Goal: Check status

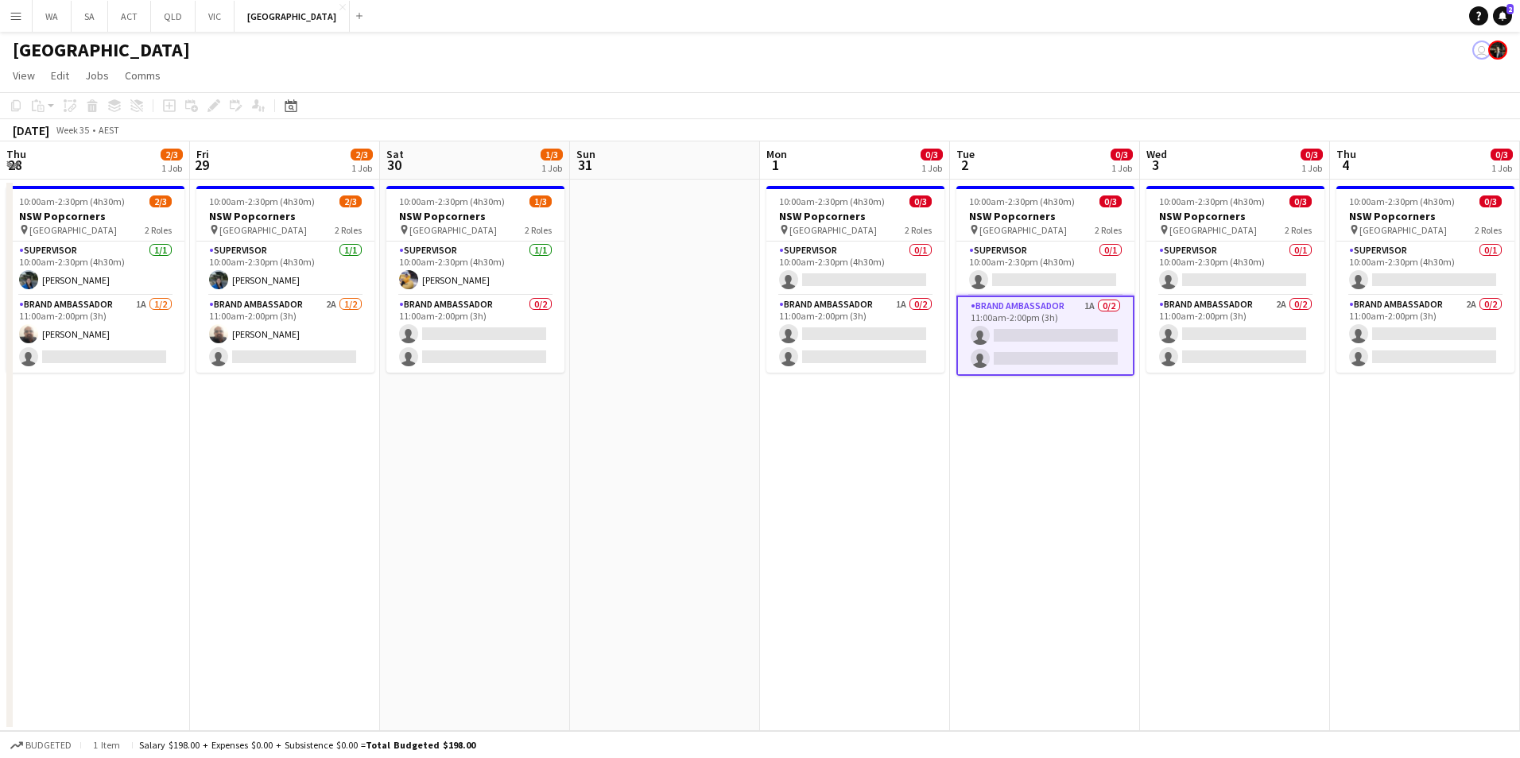
scroll to position [0, 492]
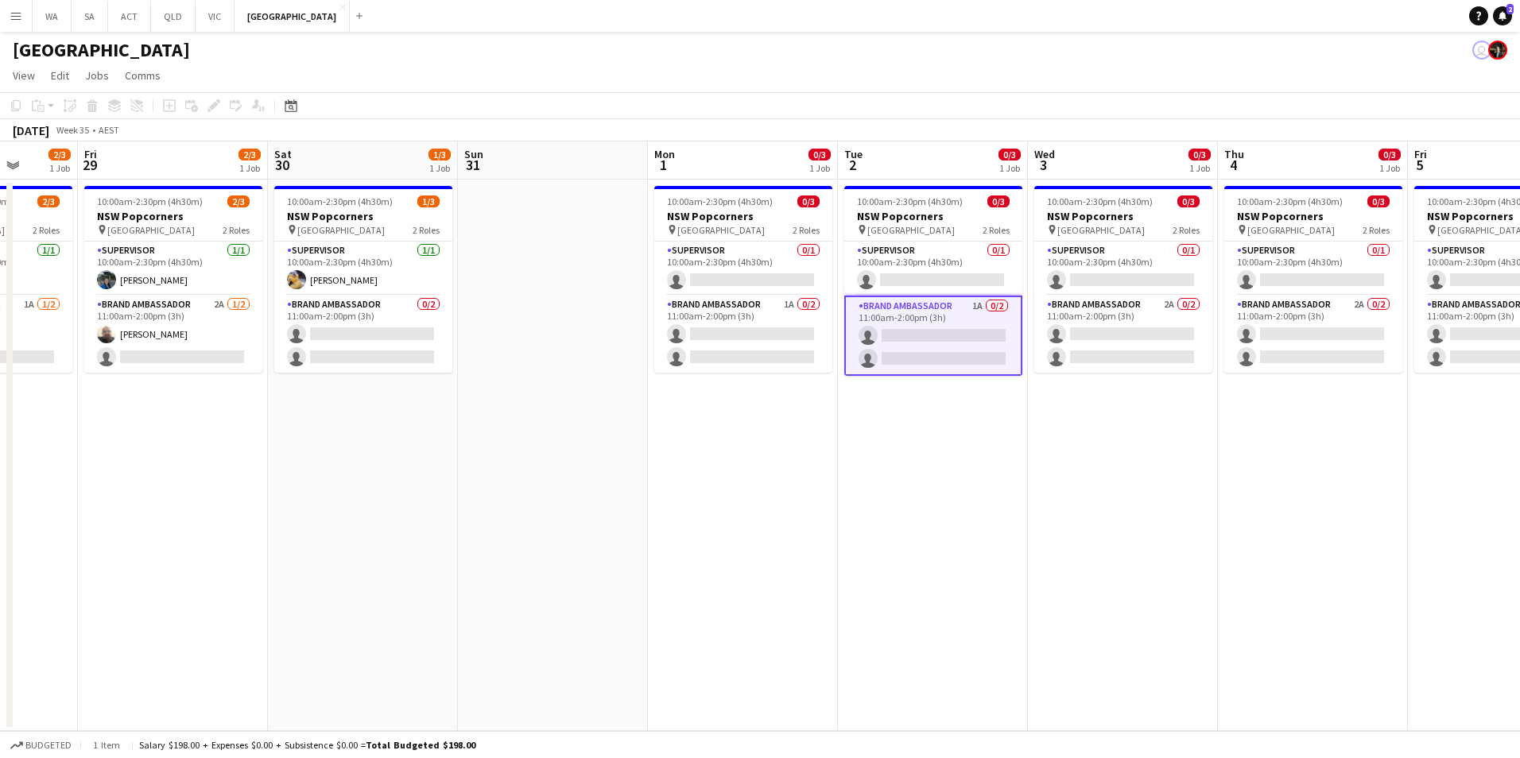
drag, startPoint x: 708, startPoint y: 545, endPoint x: 1393, endPoint y: 467, distance: 688.8
click at [1393, 467] on app-calendar-viewport "Tue 26 3/3 1 Job Wed 27 3/3 1 Job Thu 28 2/3 1 Job Fri 29 2/3 1 Job Sat 30 1/3 …" at bounding box center [760, 437] width 1520 height 590
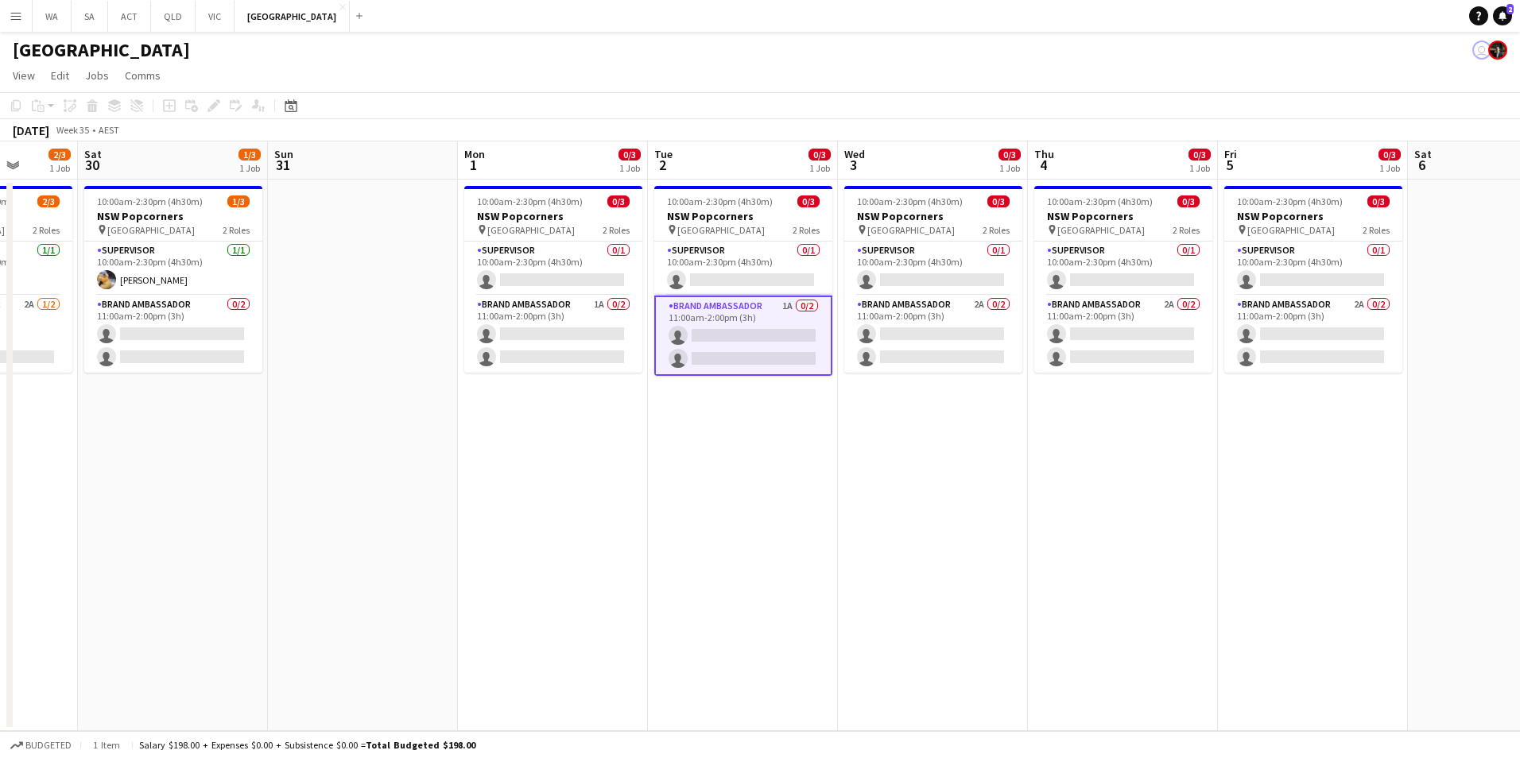
scroll to position [0, 444]
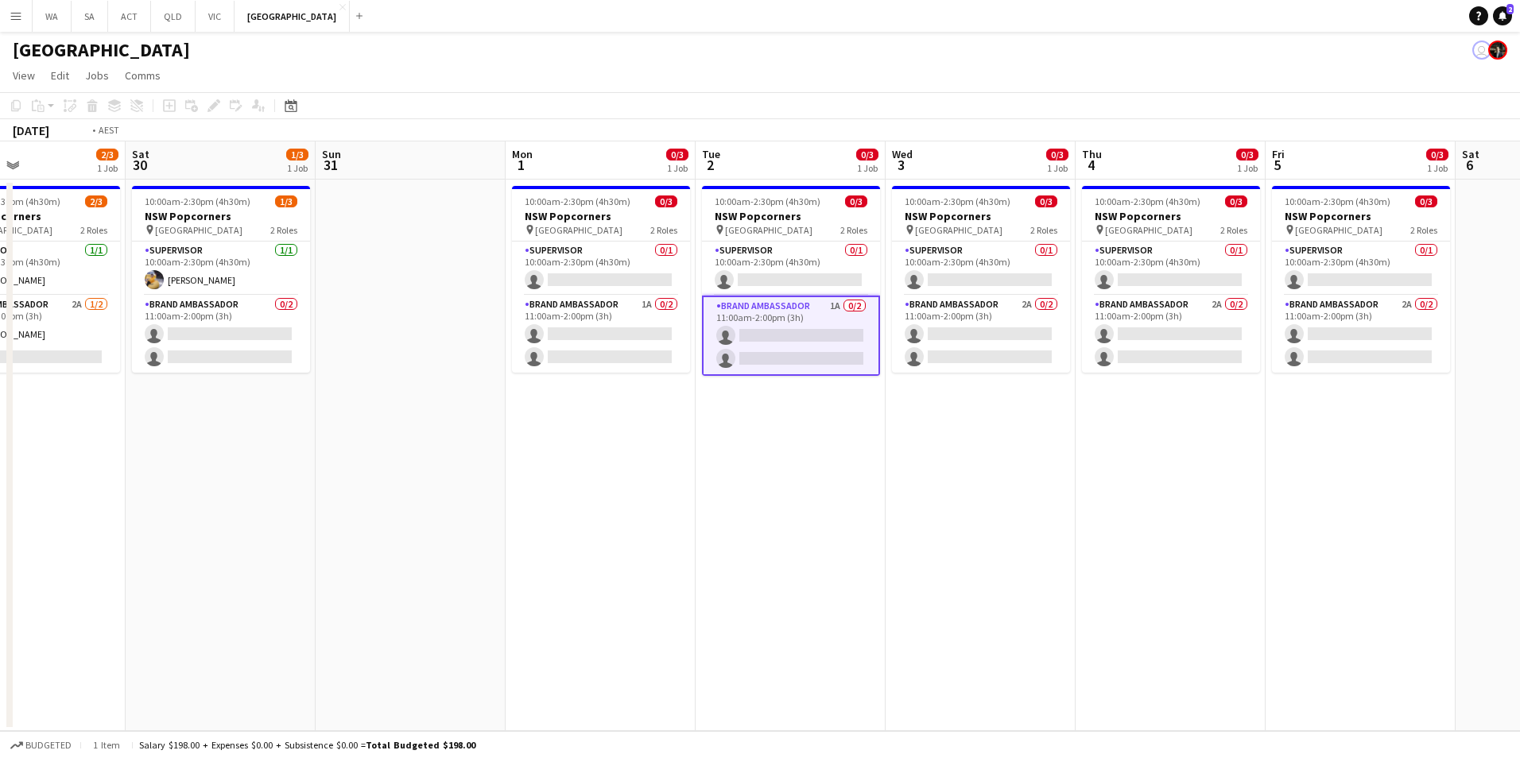
drag, startPoint x: 594, startPoint y: 461, endPoint x: 217, endPoint y: 448, distance: 377.1
click at [217, 448] on app-calendar-viewport "Wed 27 3/3 1 Job Thu 28 2/3 1 Job Fri 29 2/3 1 Job Sat 30 1/3 1 Job Sun 31 Mon …" at bounding box center [760, 437] width 1520 height 590
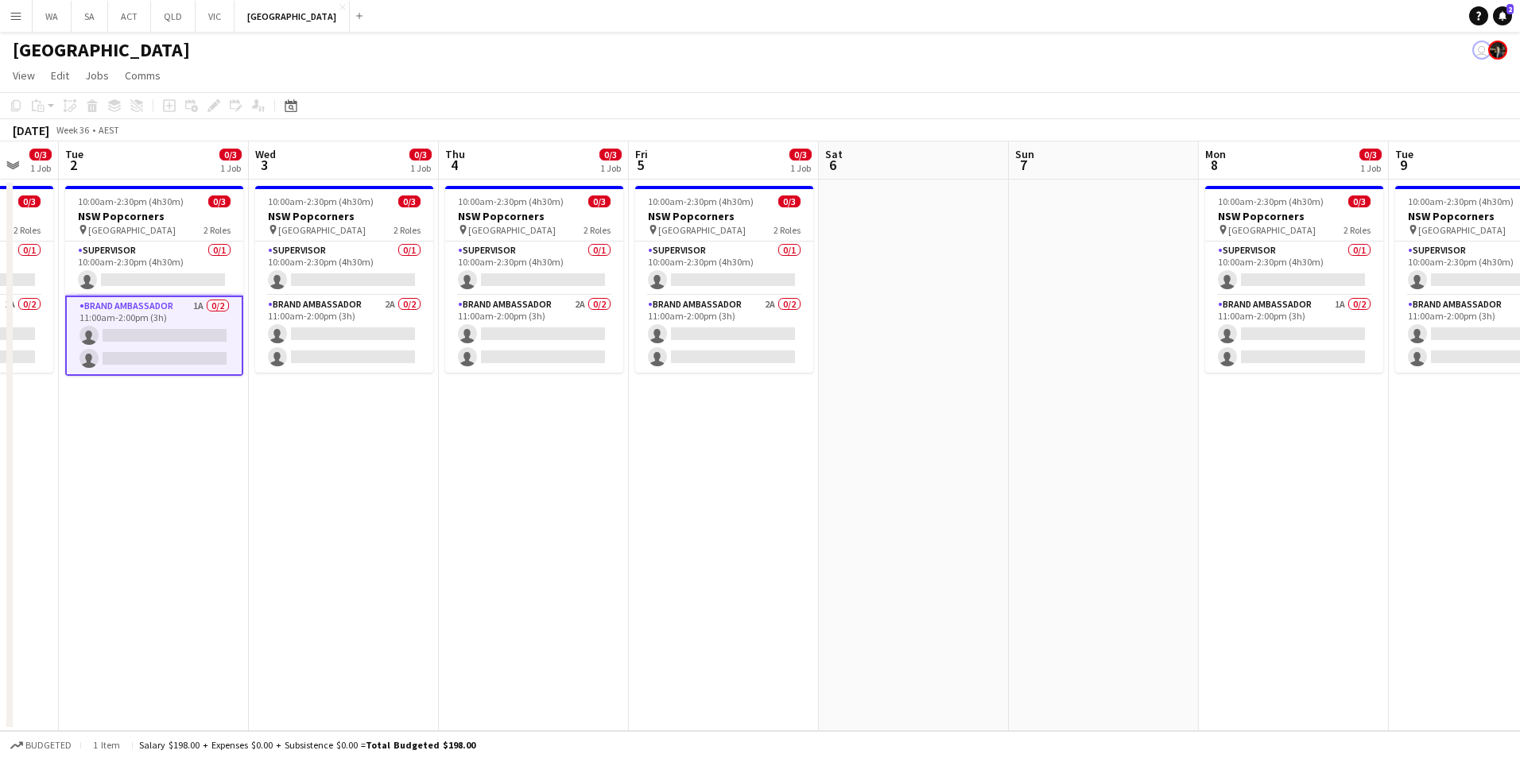
drag, startPoint x: 1233, startPoint y: 673, endPoint x: 523, endPoint y: 641, distance: 710.7
click at [523, 641] on app-calendar-viewport "Sat 30 1/3 1 Job Sun 31 Mon 1 0/3 1 Job Tue 2 0/3 1 Job Wed 3 0/3 1 Job Thu 4 0…" at bounding box center [760, 437] width 1520 height 590
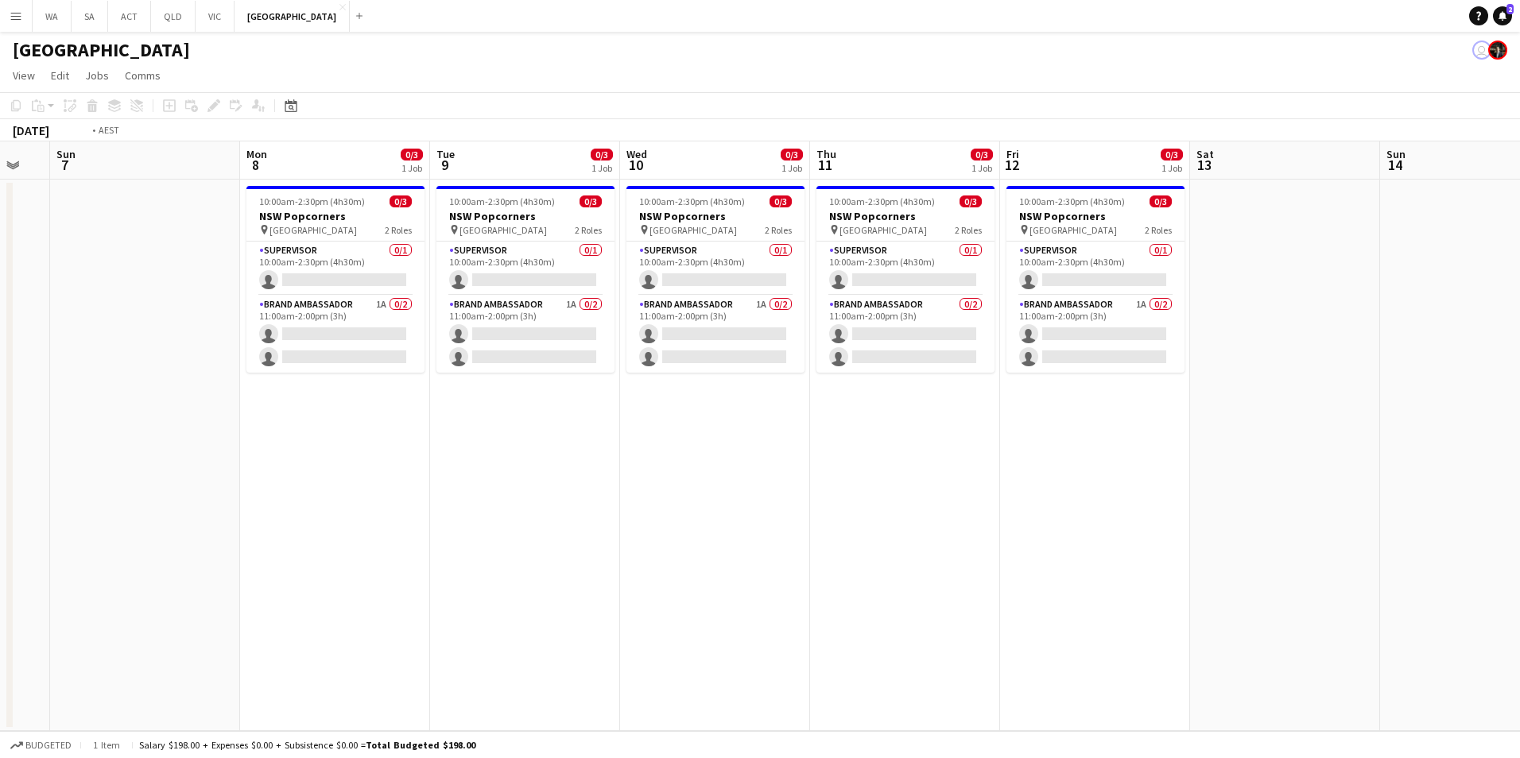
drag, startPoint x: 1123, startPoint y: 630, endPoint x: 615, endPoint y: 588, distance: 510.6
click at [654, 594] on app-calendar-viewport "Thu 4 0/3 1 Job Fri 5 0/3 1 Job Sat 6 Sun 7 Mon 8 0/3 1 Job Tue 9 0/3 1 Job Wed…" at bounding box center [760, 437] width 1520 height 590
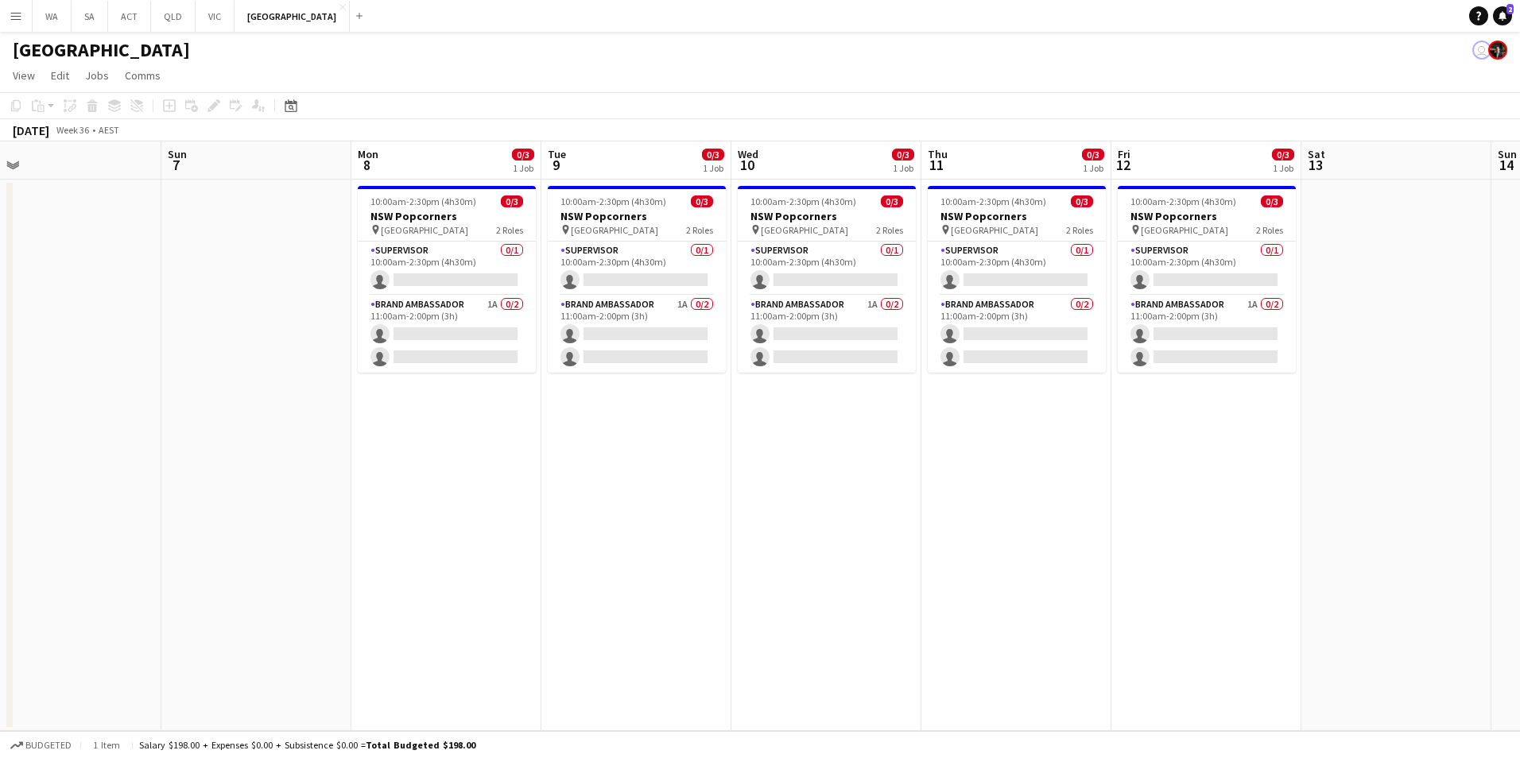
drag, startPoint x: 995, startPoint y: 575, endPoint x: 1319, endPoint y: 582, distance: 323.7
click at [1427, 569] on app-calendar-viewport "Thu 4 0/3 1 Job Fri 5 0/3 1 Job Sat 6 Sun 7 Mon 8 0/3 1 Job Tue 9 0/3 1 Job Wed…" at bounding box center [760, 437] width 1520 height 590
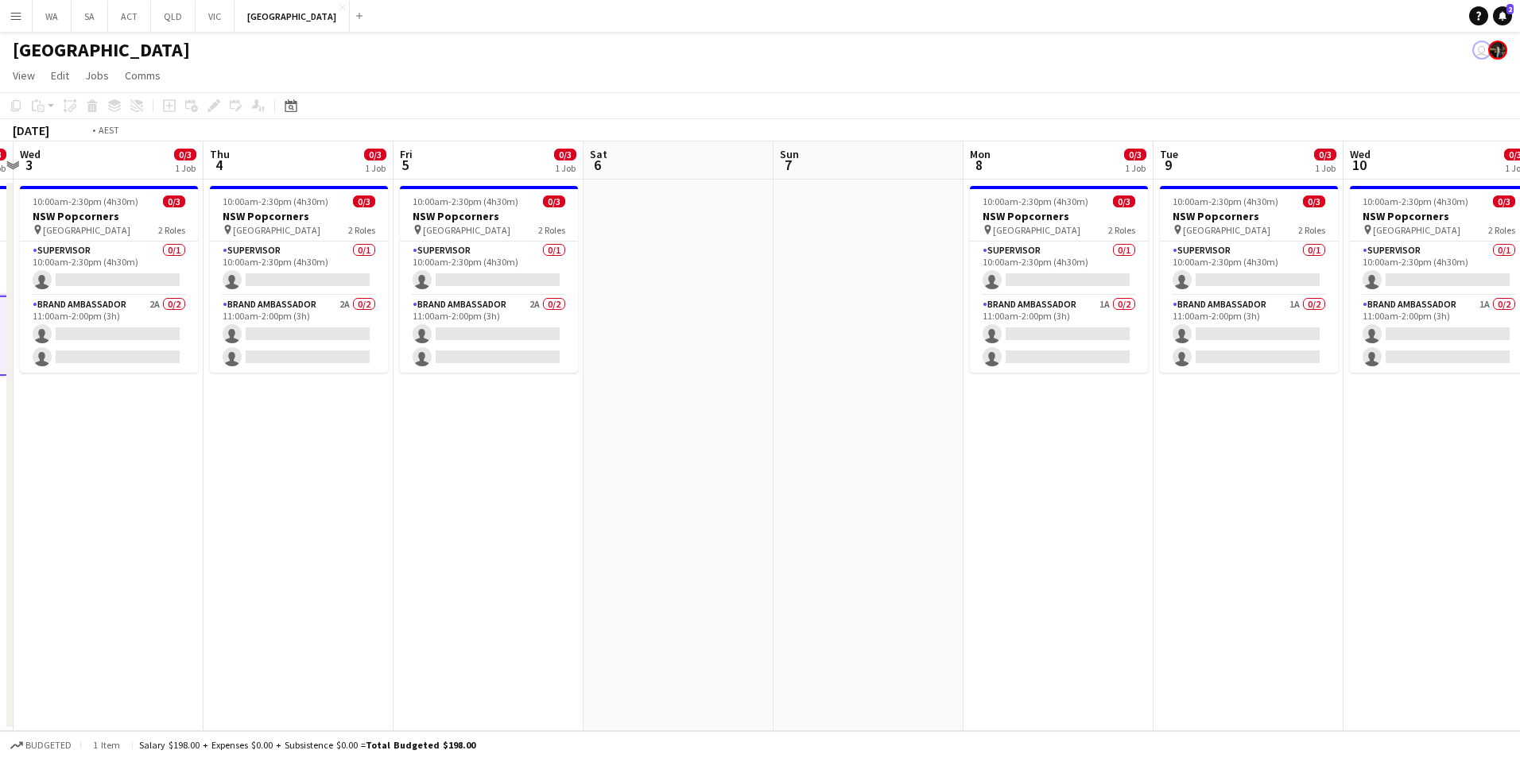
drag, startPoint x: 816, startPoint y: 531, endPoint x: 1242, endPoint y: 531, distance: 426.1
click at [1341, 531] on app-calendar-viewport "Mon 1 0/3 1 Job Tue 2 0/3 1 Job Wed 3 0/3 1 Job Thu 4 0/3 1 Job Fri 5 0/3 1 Job…" at bounding box center [760, 437] width 1520 height 590
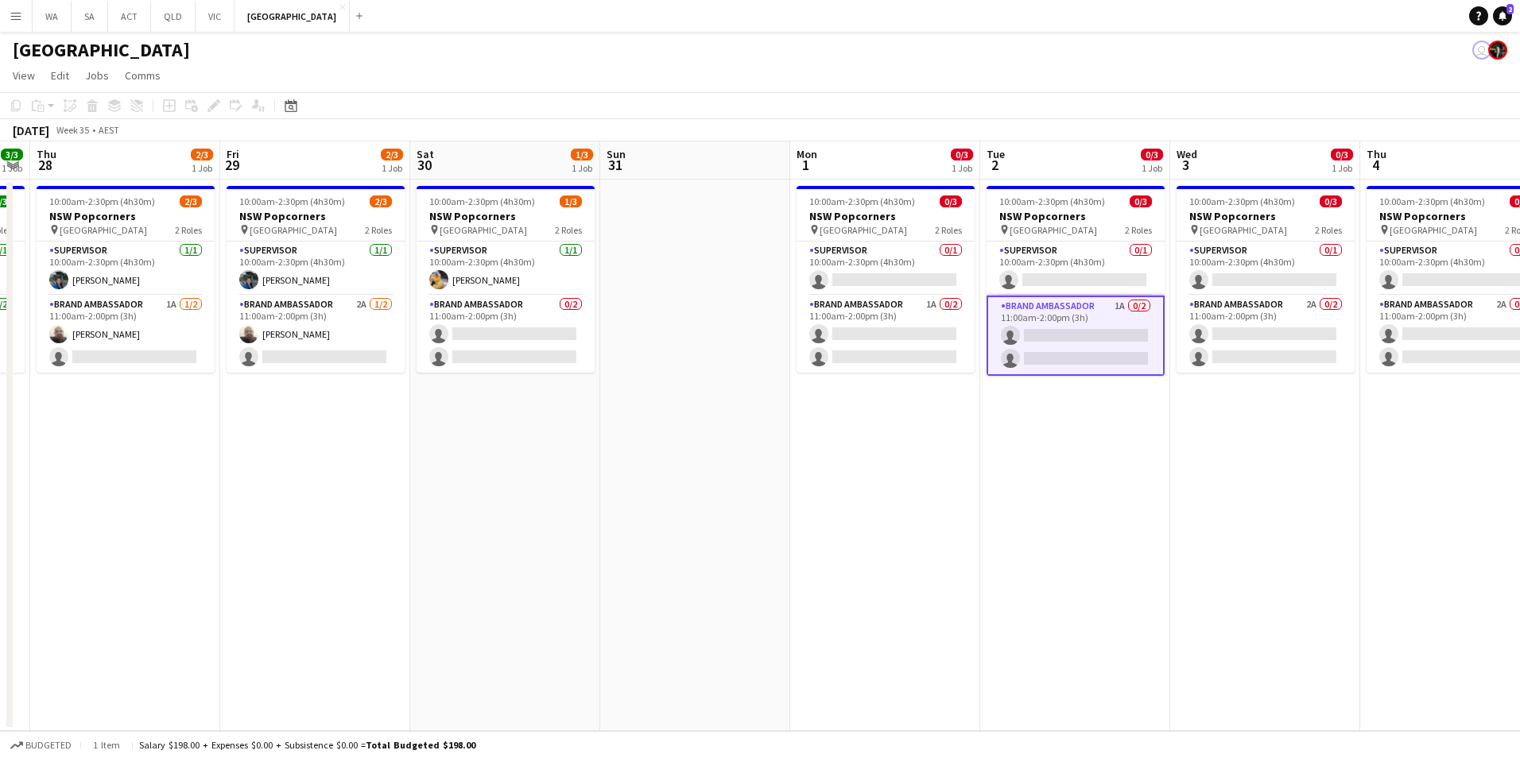
drag, startPoint x: 797, startPoint y: 521, endPoint x: 1154, endPoint y: 521, distance: 357.8
click at [1154, 521] on app-calendar-viewport "Tue 26 3/3 1 Job Wed 27 3/3 1 Job Thu 28 2/3 1 Job Fri 29 2/3 1 Job Sat 30 1/3 …" at bounding box center [760, 437] width 1520 height 590
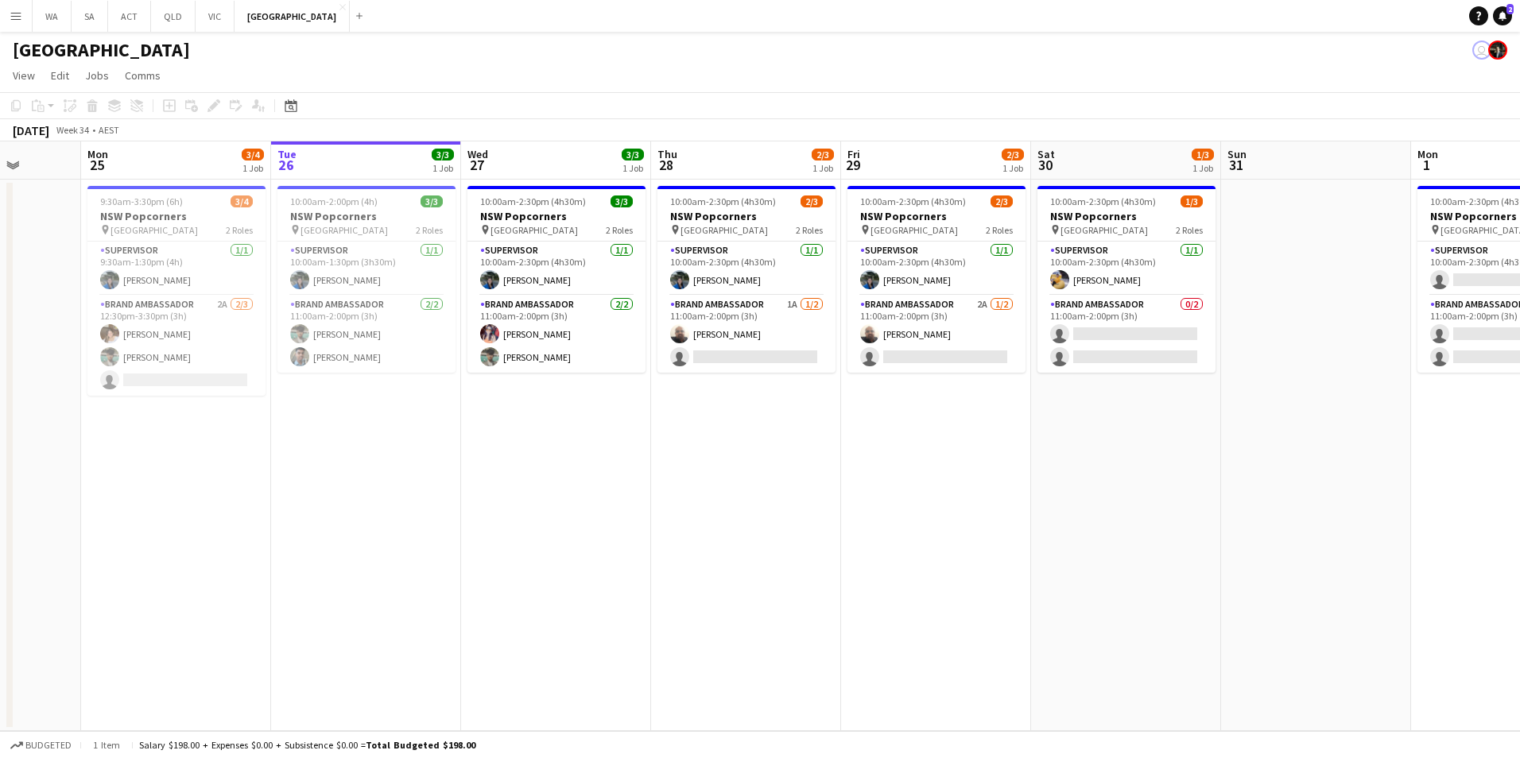
scroll to position [0, 351]
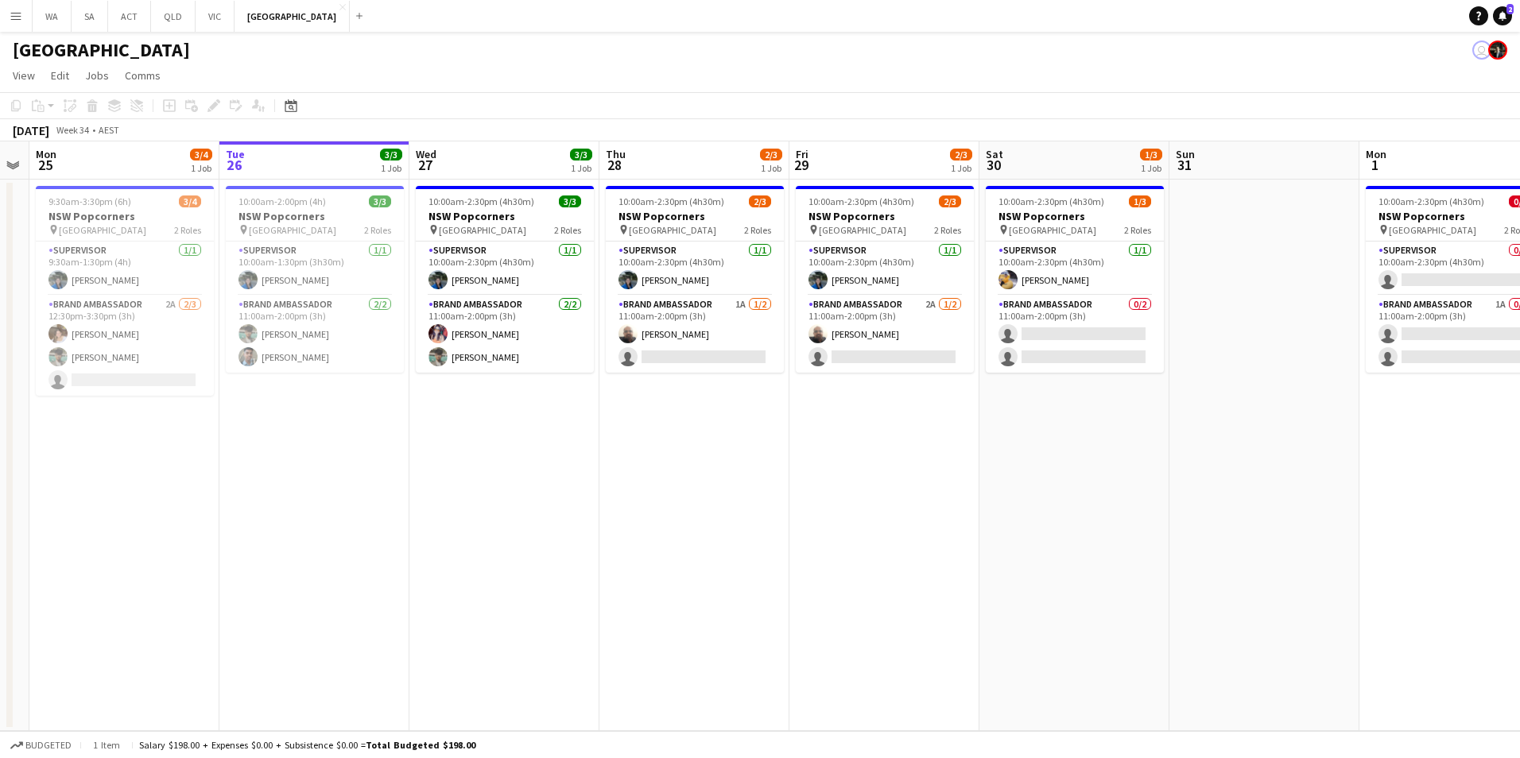
drag, startPoint x: 860, startPoint y: 525, endPoint x: 1429, endPoint y: 523, distance: 569.2
click at [1429, 523] on app-calendar-viewport "Sat 23 Sun 24 Mon 25 3/4 1 Job Tue 26 3/3 1 Job Wed 27 3/3 1 Job Thu 28 2/3 1 J…" at bounding box center [760, 437] width 1520 height 590
click at [669, 312] on app-card-role "Brand Ambassador 1A [DATE] 11:00am-2:00pm (3h) [PERSON_NAME] single-neutral-act…" at bounding box center [695, 334] width 178 height 77
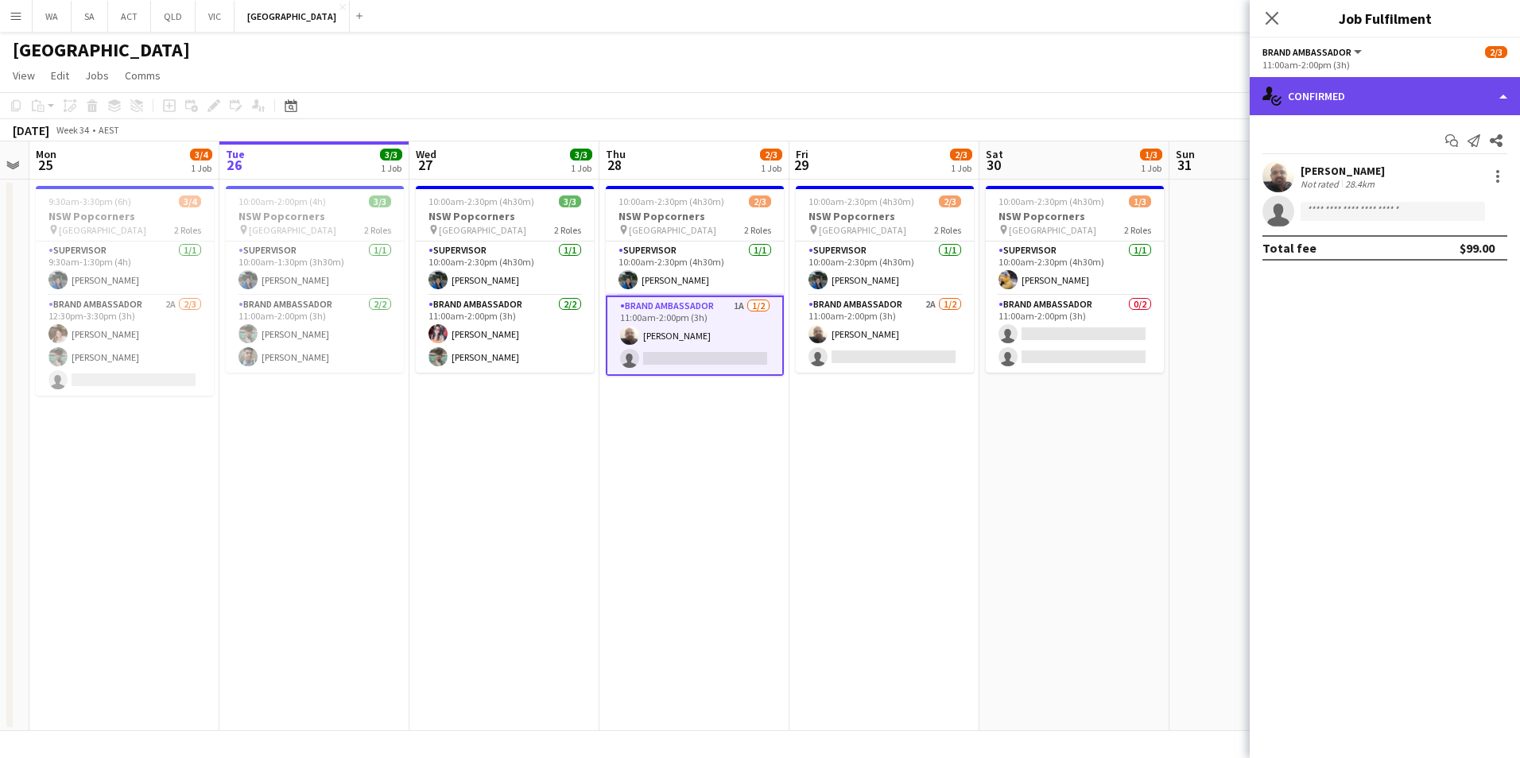
click at [1342, 103] on div "single-neutral-actions-check-2 Confirmed" at bounding box center [1385, 96] width 270 height 38
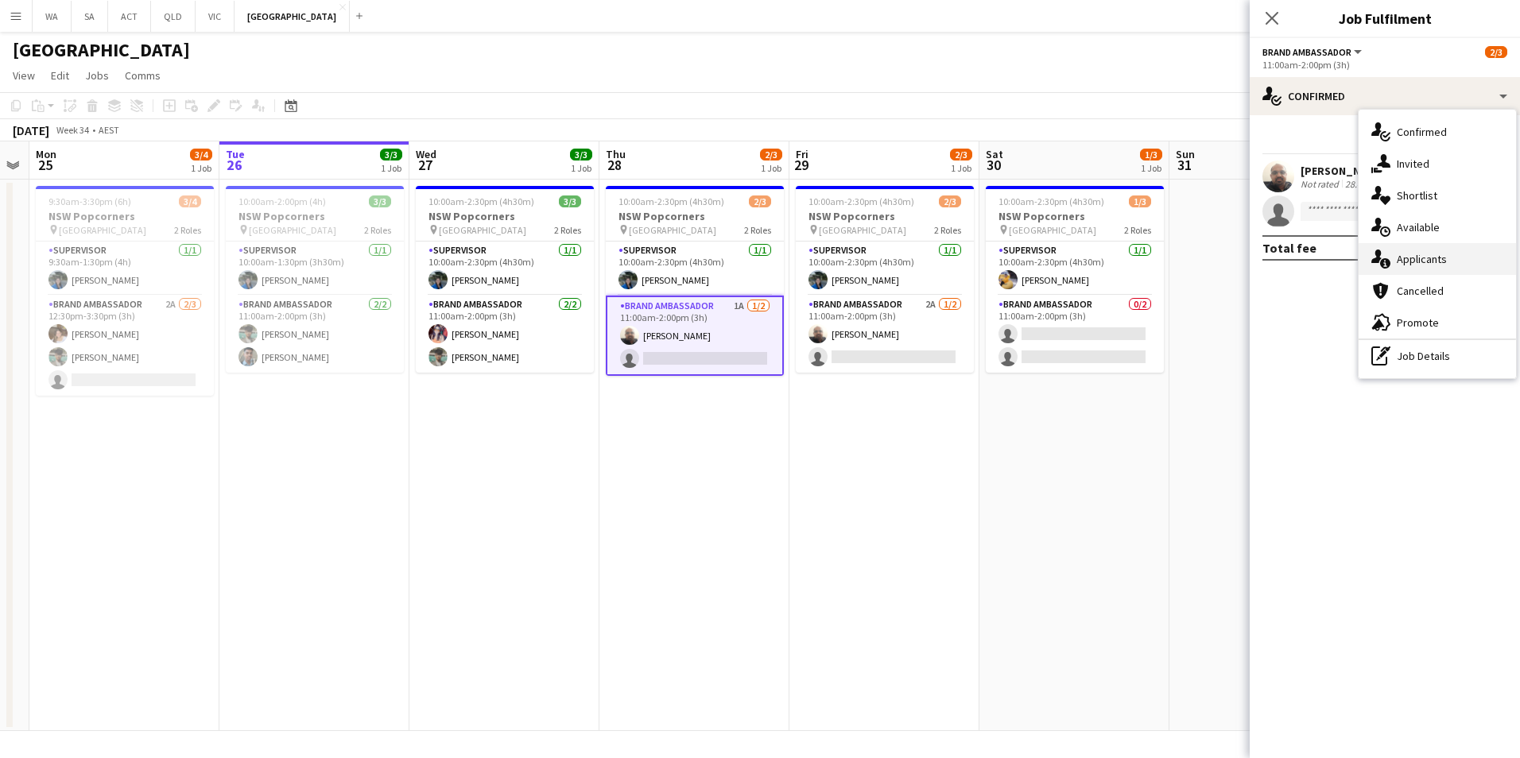
click at [1464, 250] on div "single-neutral-actions-information Applicants" at bounding box center [1437, 259] width 157 height 32
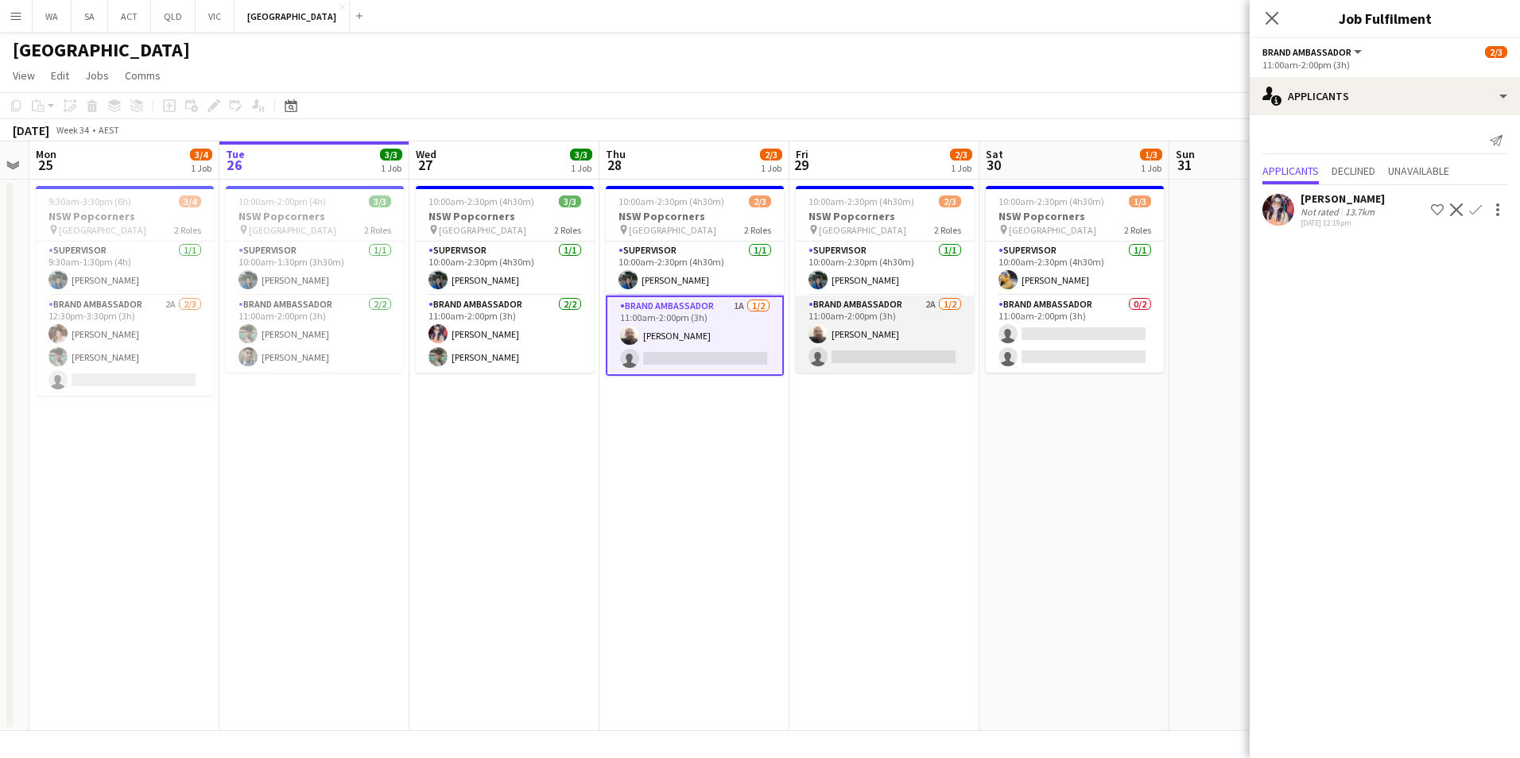
click at [851, 320] on app-card-role "Brand Ambassador 2A [DATE] 11:00am-2:00pm (3h) [PERSON_NAME] single-neutral-act…" at bounding box center [885, 334] width 178 height 77
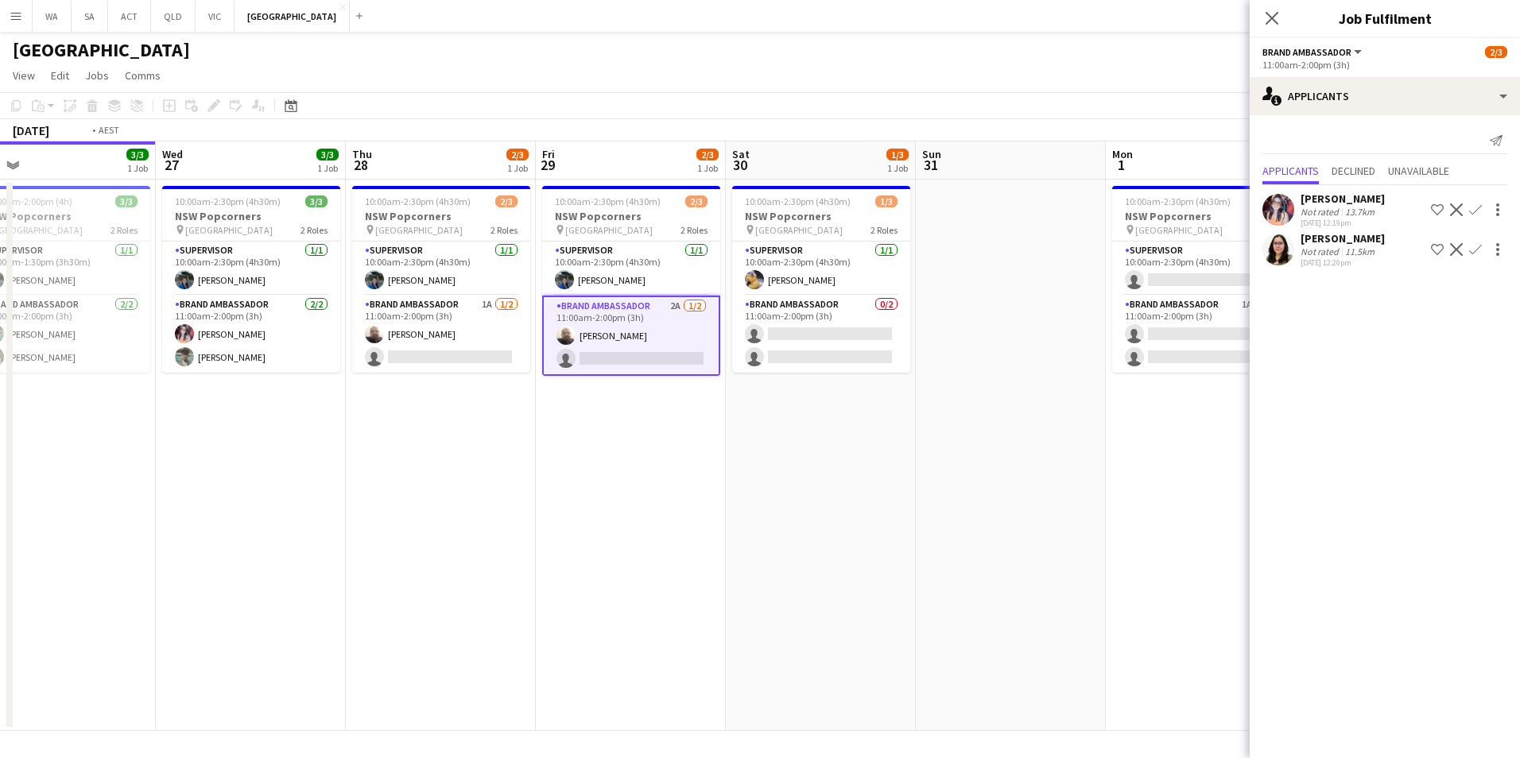
scroll to position [0, 443]
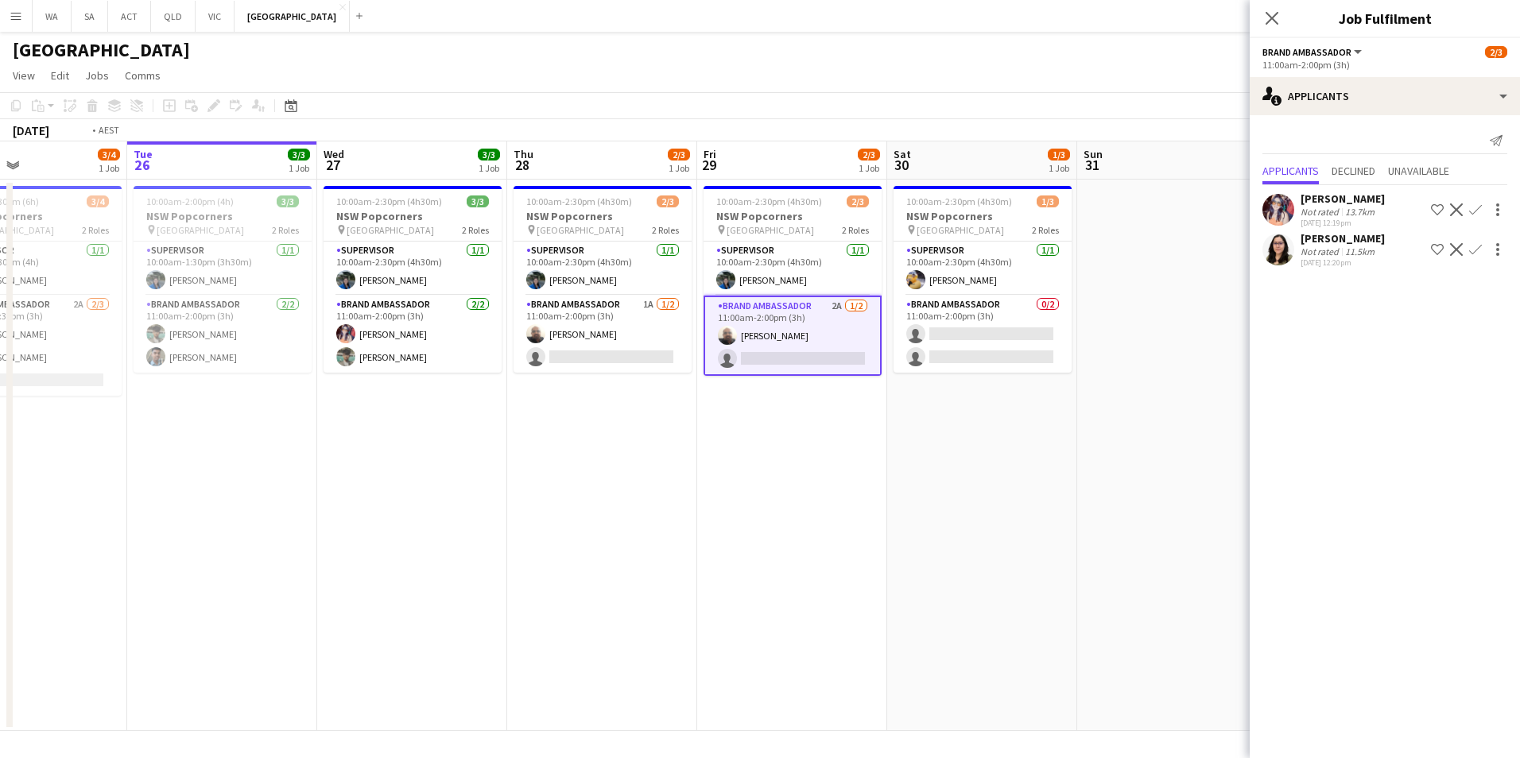
drag, startPoint x: 825, startPoint y: 448, endPoint x: 543, endPoint y: 510, distance: 288.8
click at [543, 510] on app-calendar-viewport "Sat 23 Sun 24 Mon 25 3/4 1 Job Tue 26 3/3 1 Job Wed 27 3/3 1 Job Thu 28 2/3 1 J…" at bounding box center [760, 437] width 1520 height 590
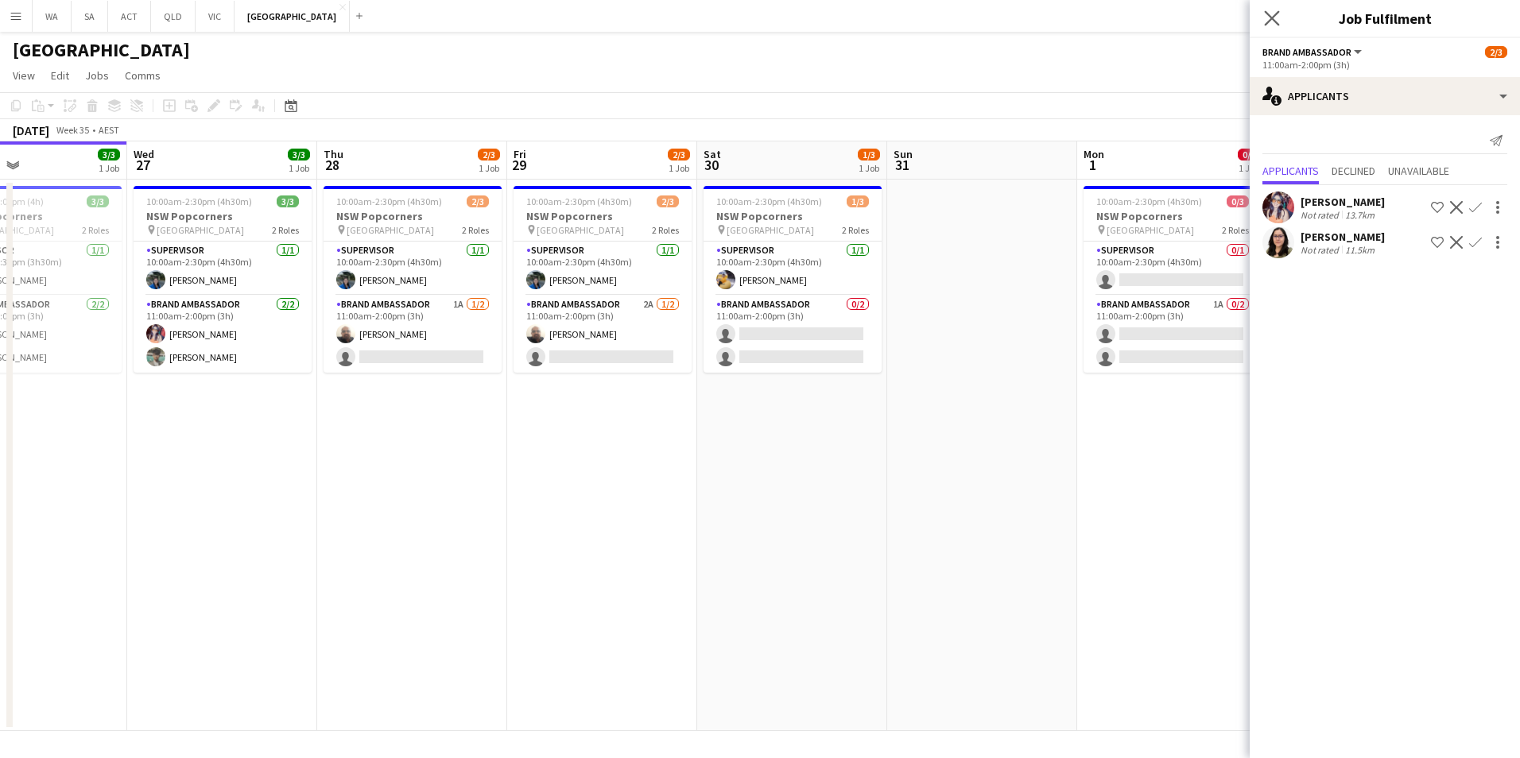
click at [1266, 26] on app-icon "Close pop-in" at bounding box center [1272, 18] width 23 height 23
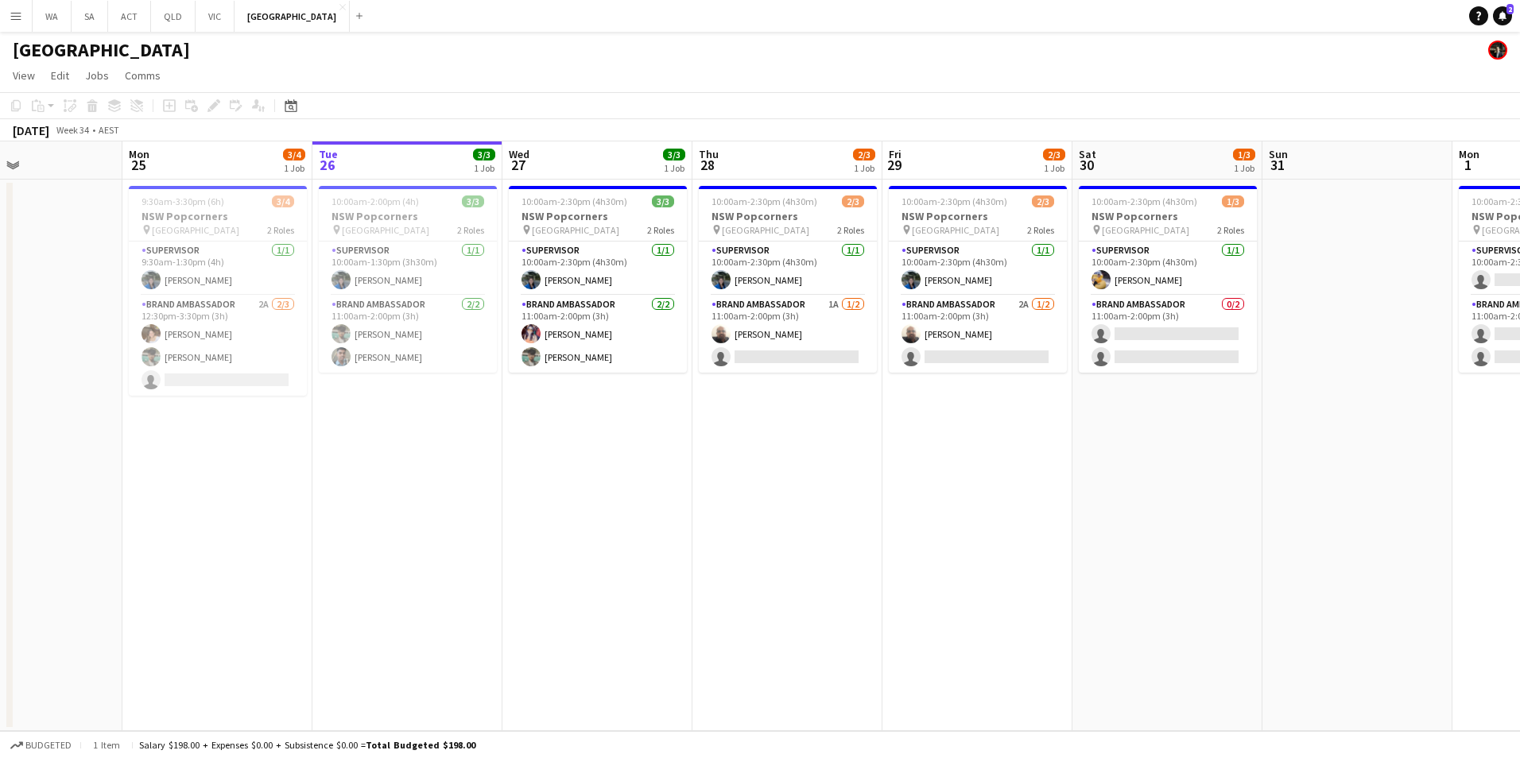
scroll to position [0, 422]
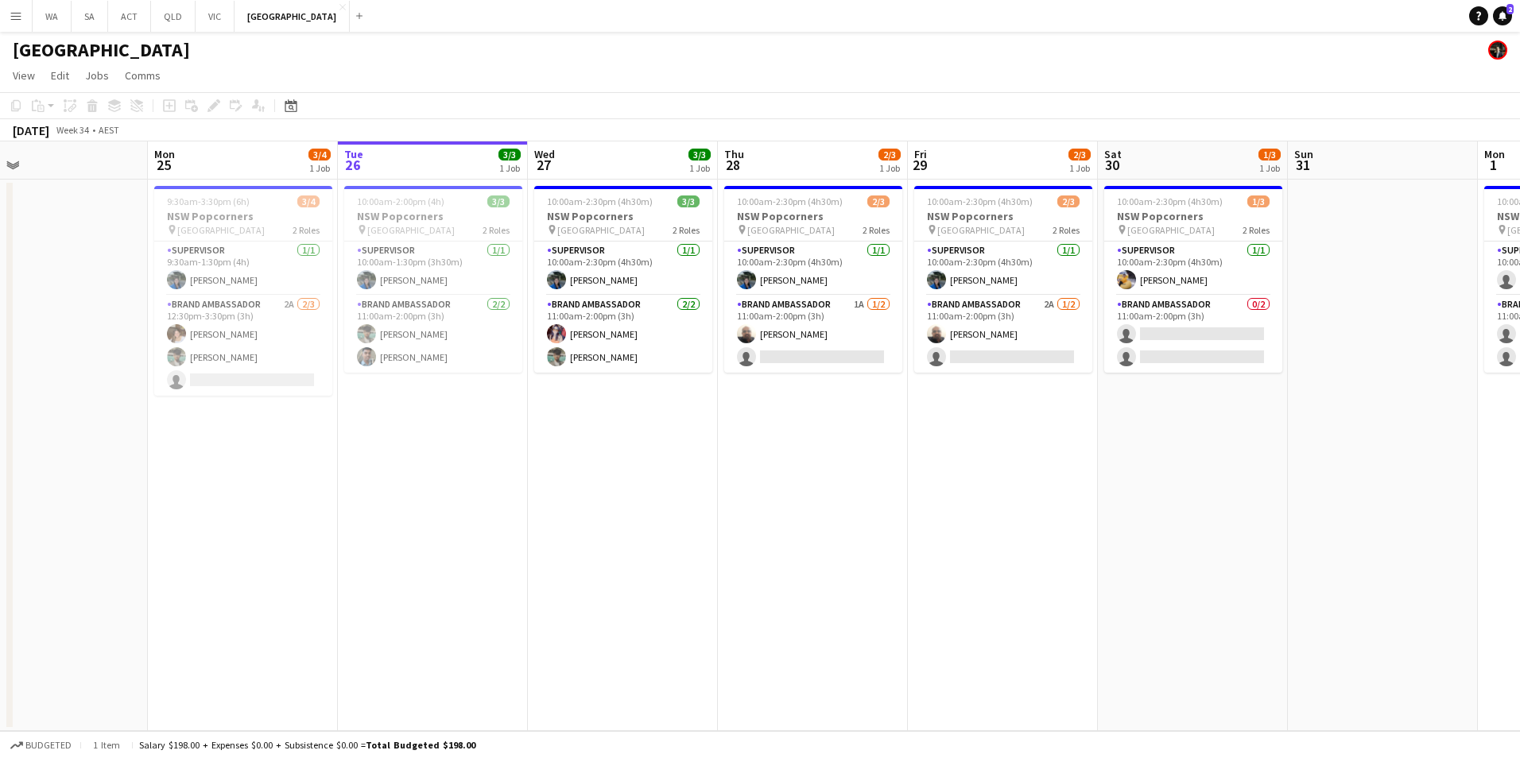
drag, startPoint x: 527, startPoint y: 458, endPoint x: 816, endPoint y: 458, distance: 289.4
click at [816, 458] on app-calendar-viewport "Fri 22 Sat 23 Sun 24 Mon 25 3/4 1 Job Tue 26 3/3 1 Job Wed 27 3/3 1 Job Thu 28 …" at bounding box center [760, 437] width 1520 height 590
